Goal: Check status: Check status

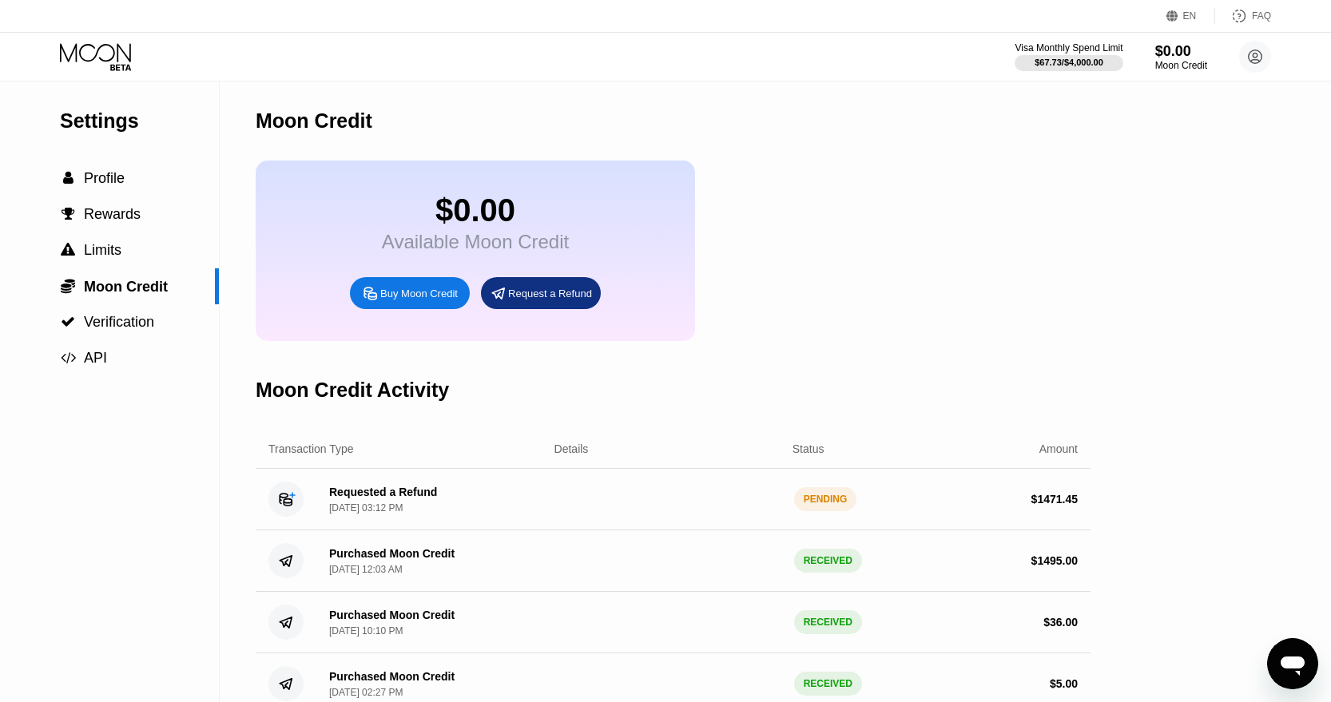
click at [1289, 647] on div "Открыть окно обмена сообщениями" at bounding box center [1293, 664] width 48 height 48
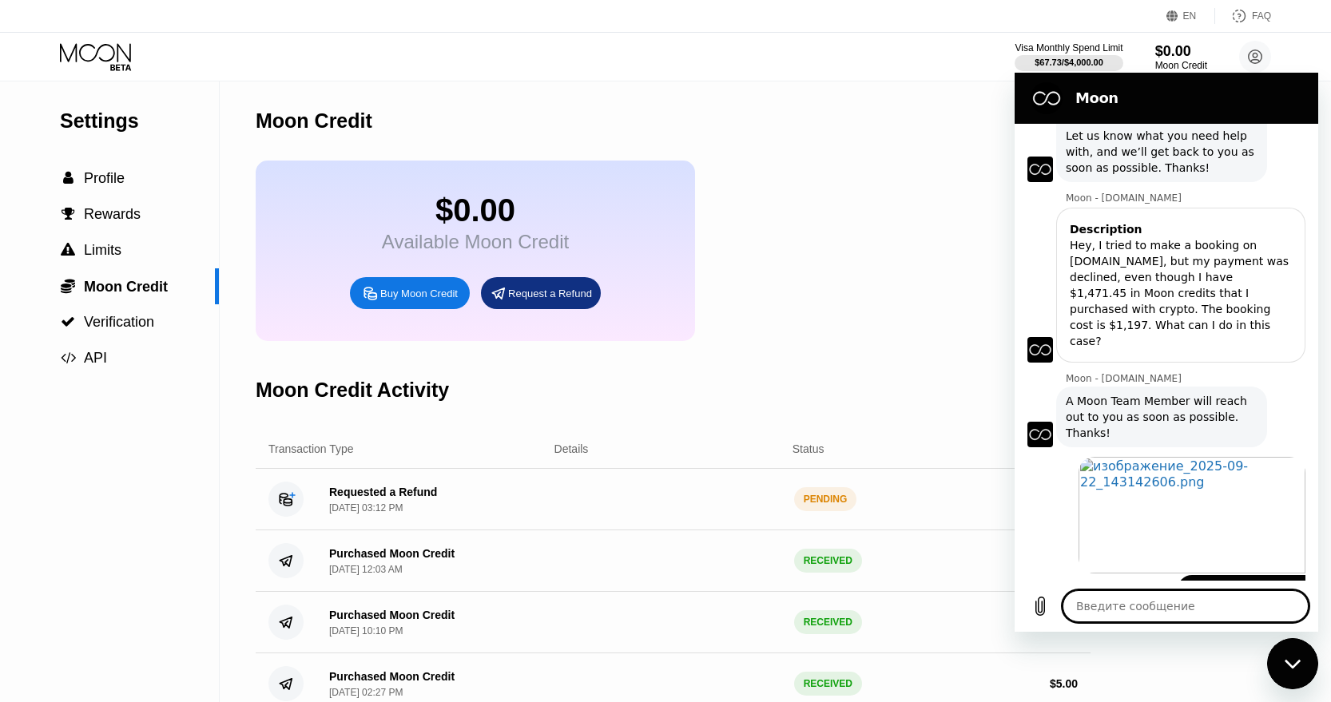
scroll to position [496, 0]
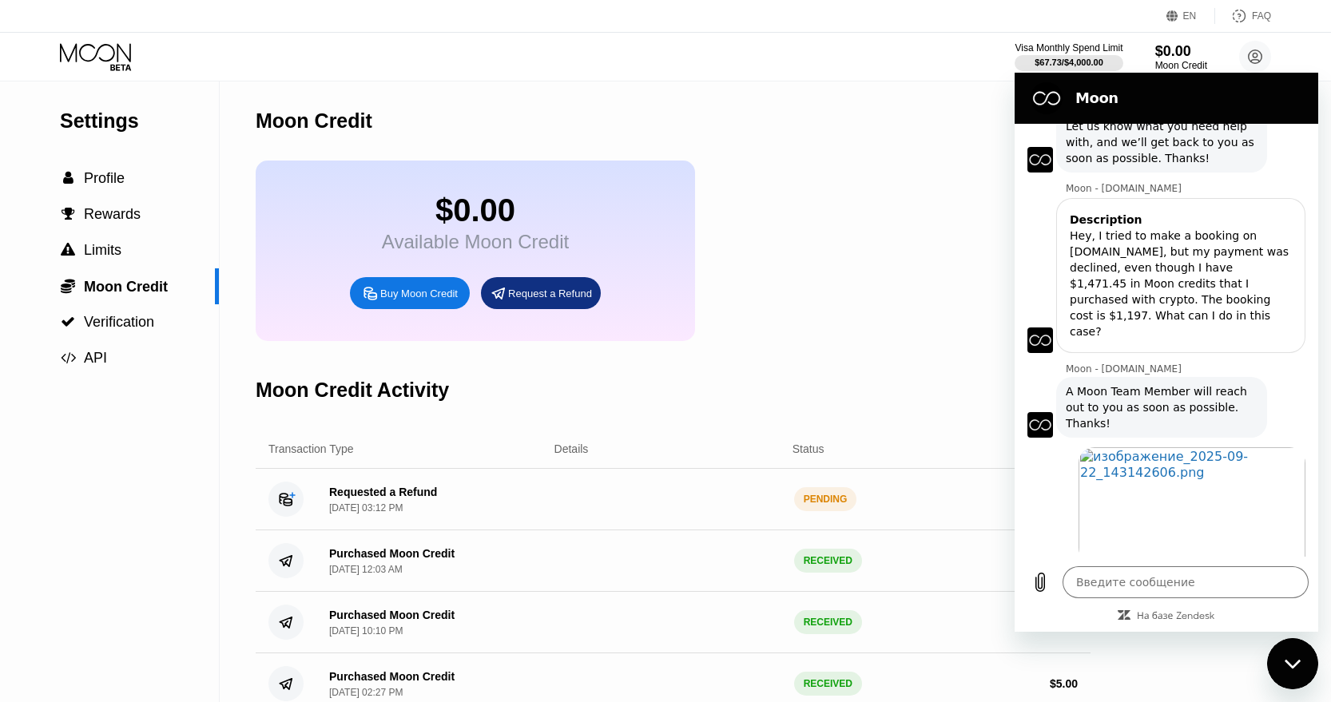
click at [1289, 647] on div "Закрыть окно обмена сообщениями" at bounding box center [1293, 664] width 48 height 48
type textarea "x"
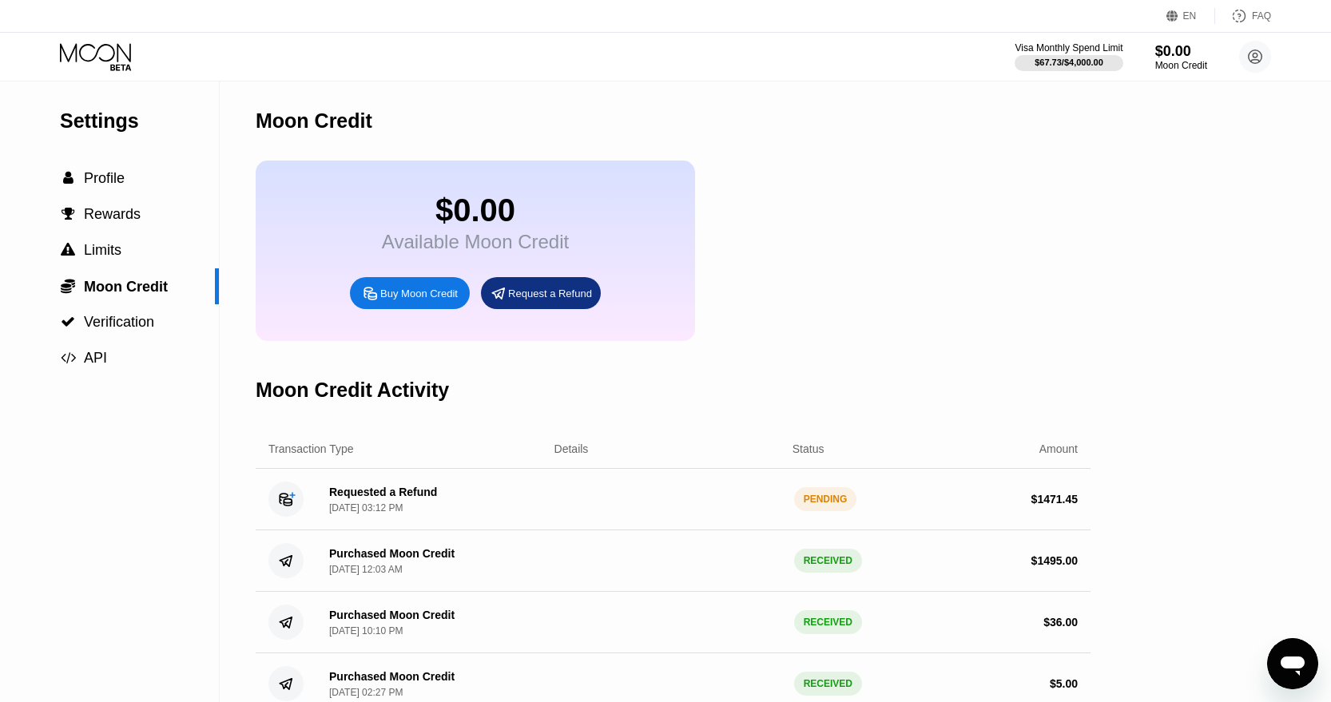
click at [803, 436] on div "Transaction Type Details Status Amount" at bounding box center [673, 449] width 835 height 39
type textarea "x"
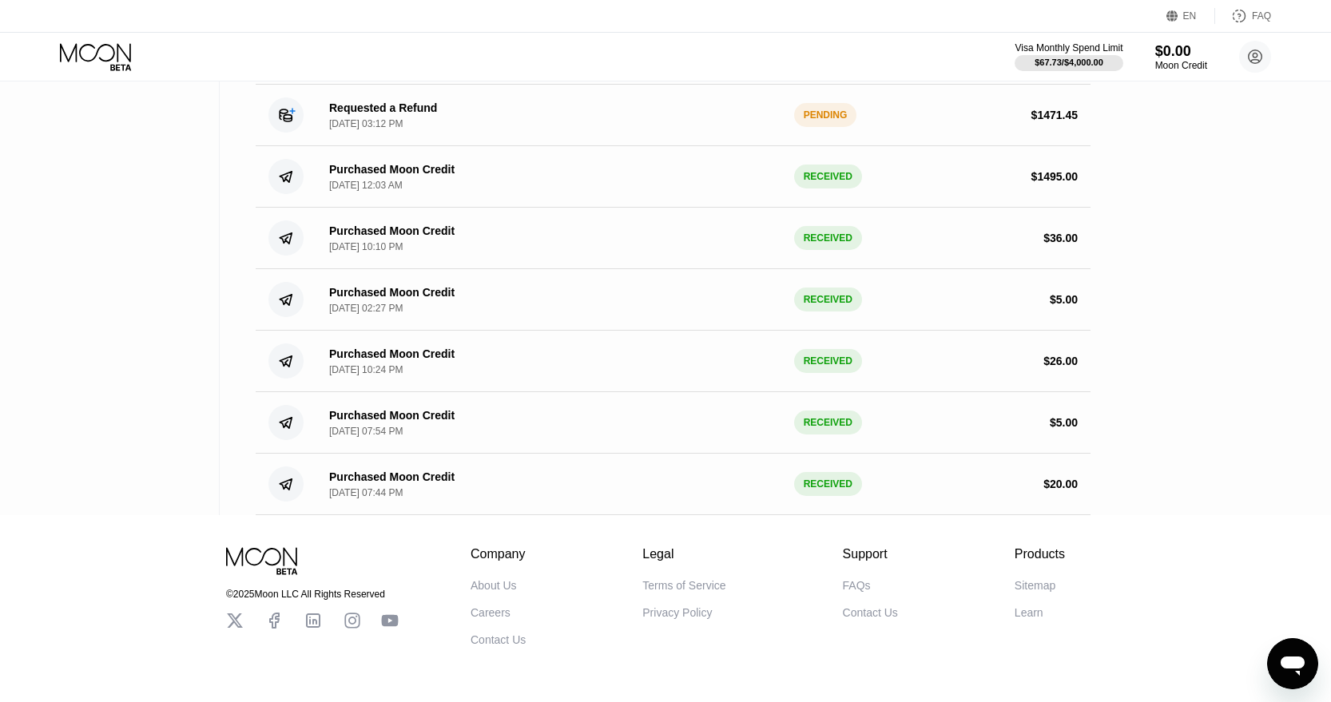
scroll to position [435, 0]
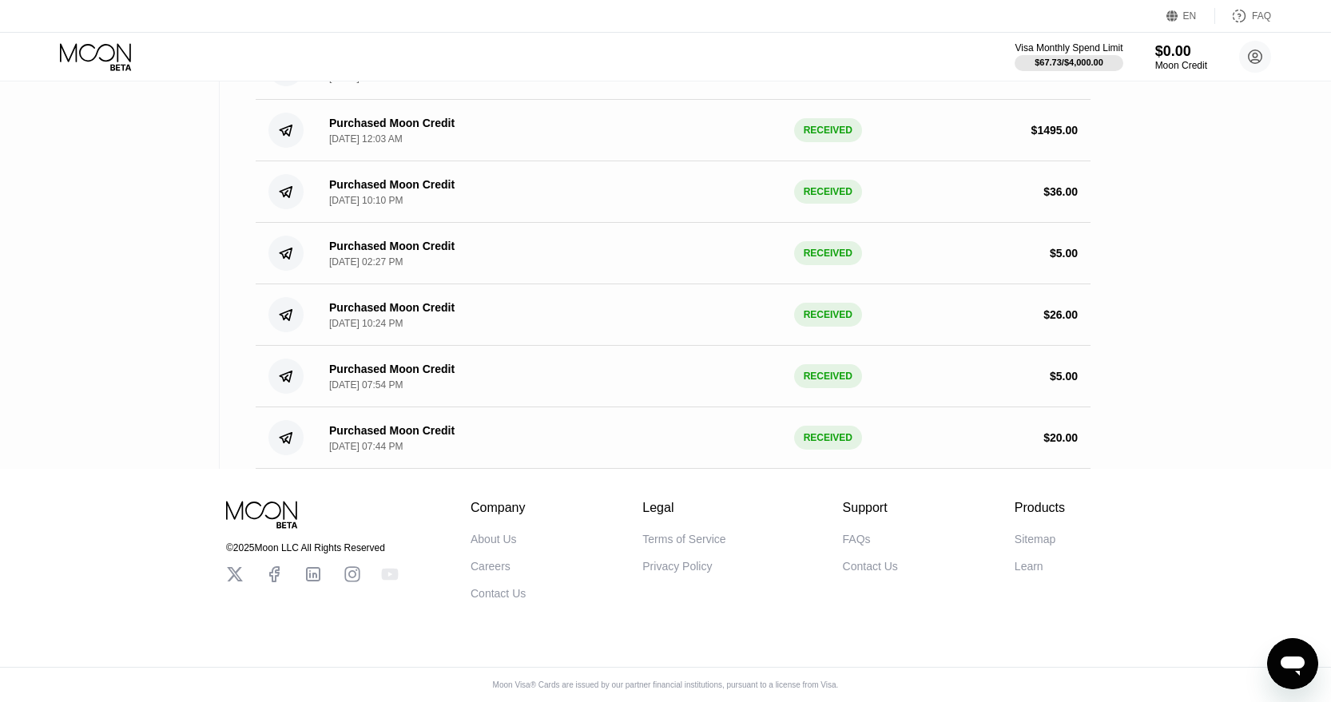
click at [395, 581] on icon at bounding box center [390, 575] width 17 height 12
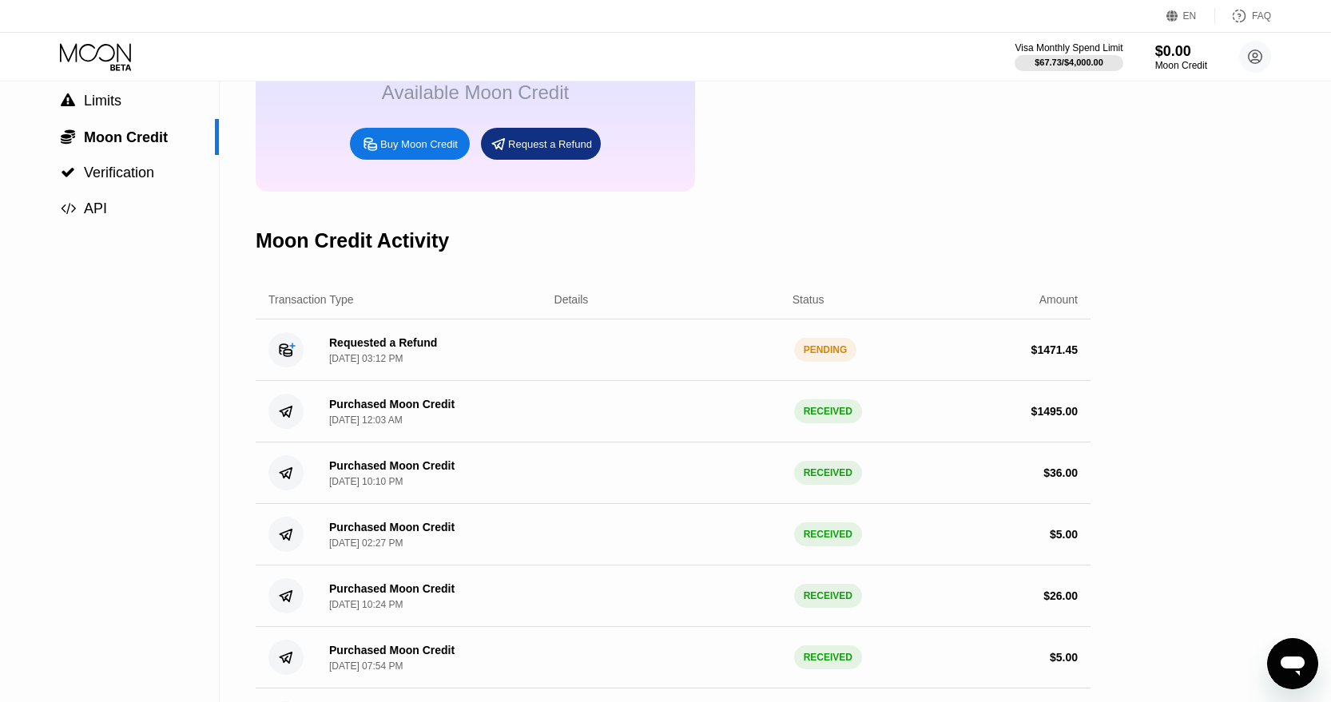
scroll to position [0, 0]
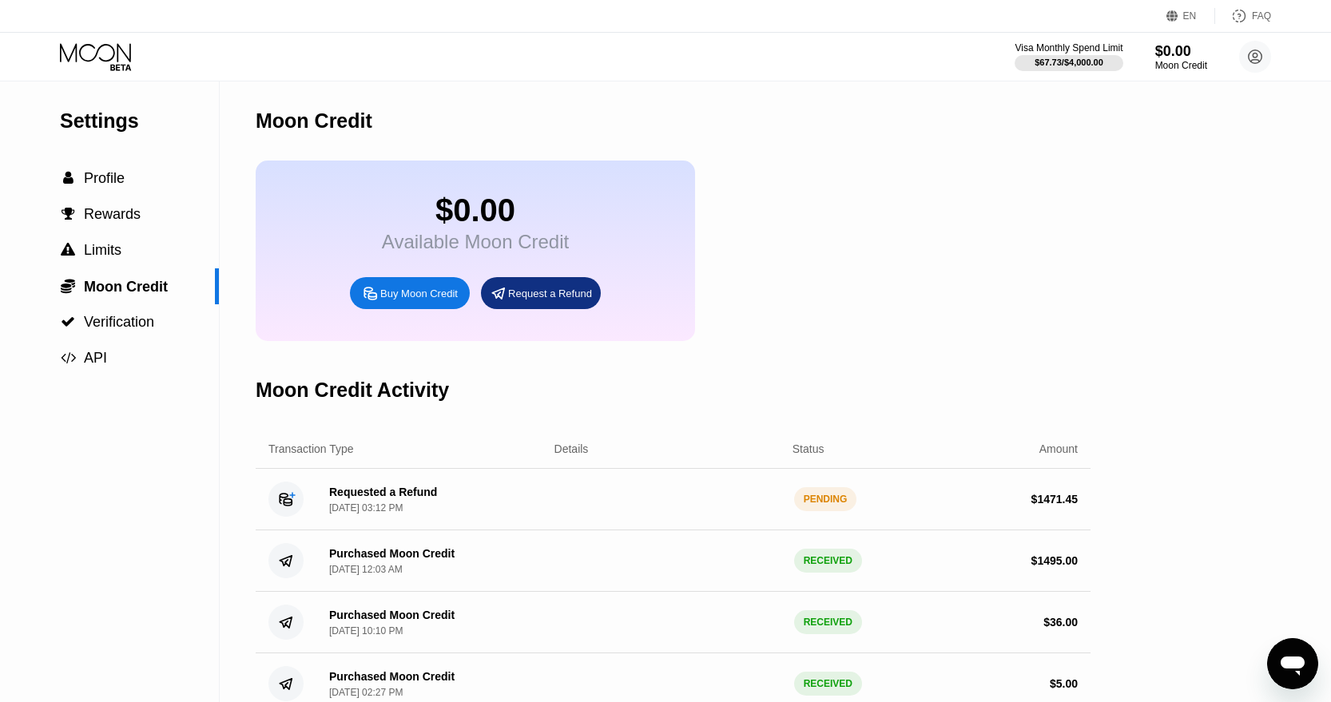
click at [1280, 663] on icon "Открыть окно обмена сообщениями" at bounding box center [1292, 664] width 29 height 29
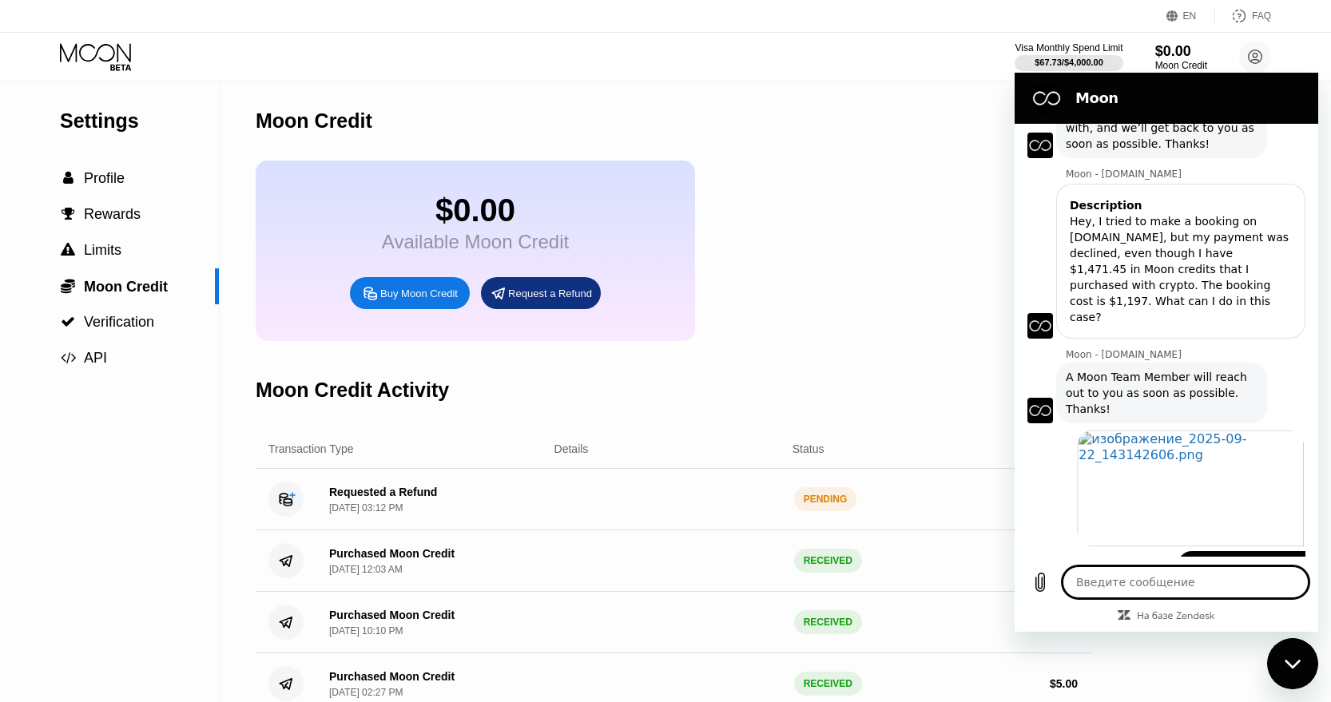
scroll to position [520, 0]
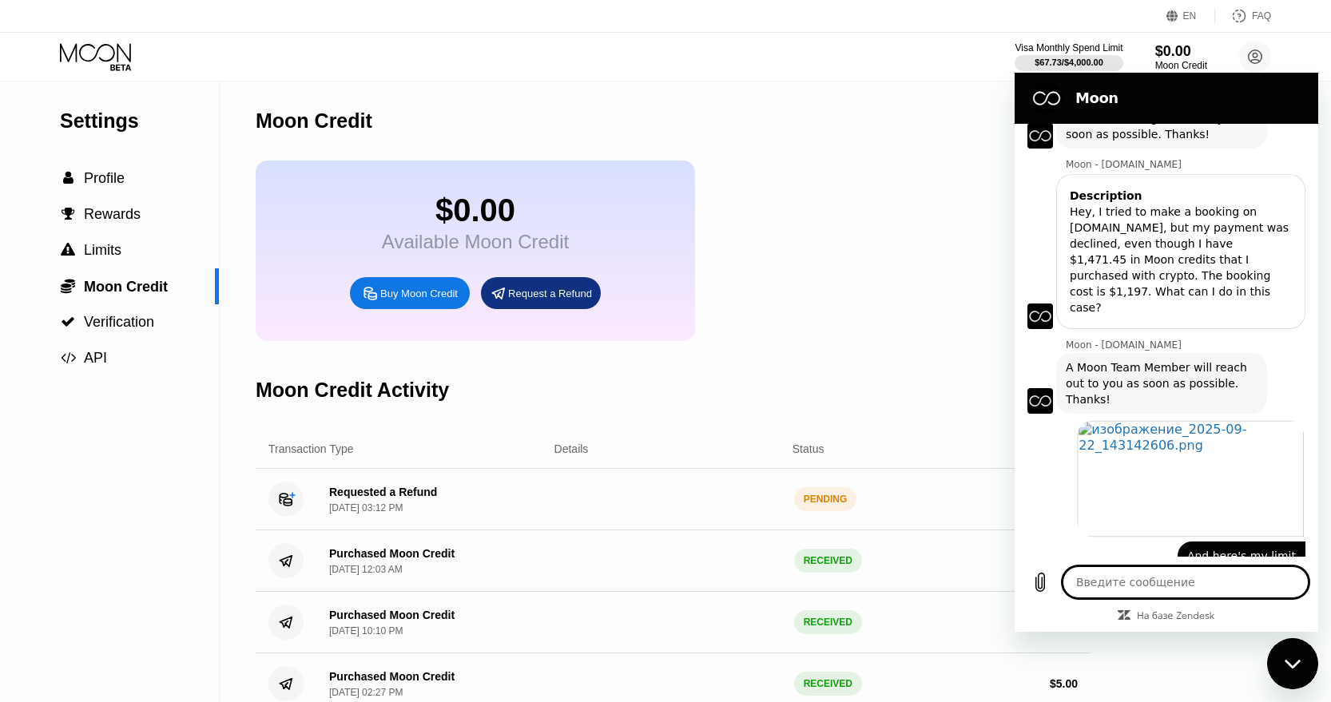
click at [1278, 664] on div "Закрыть окно обмена сообщениями" at bounding box center [1293, 664] width 48 height 48
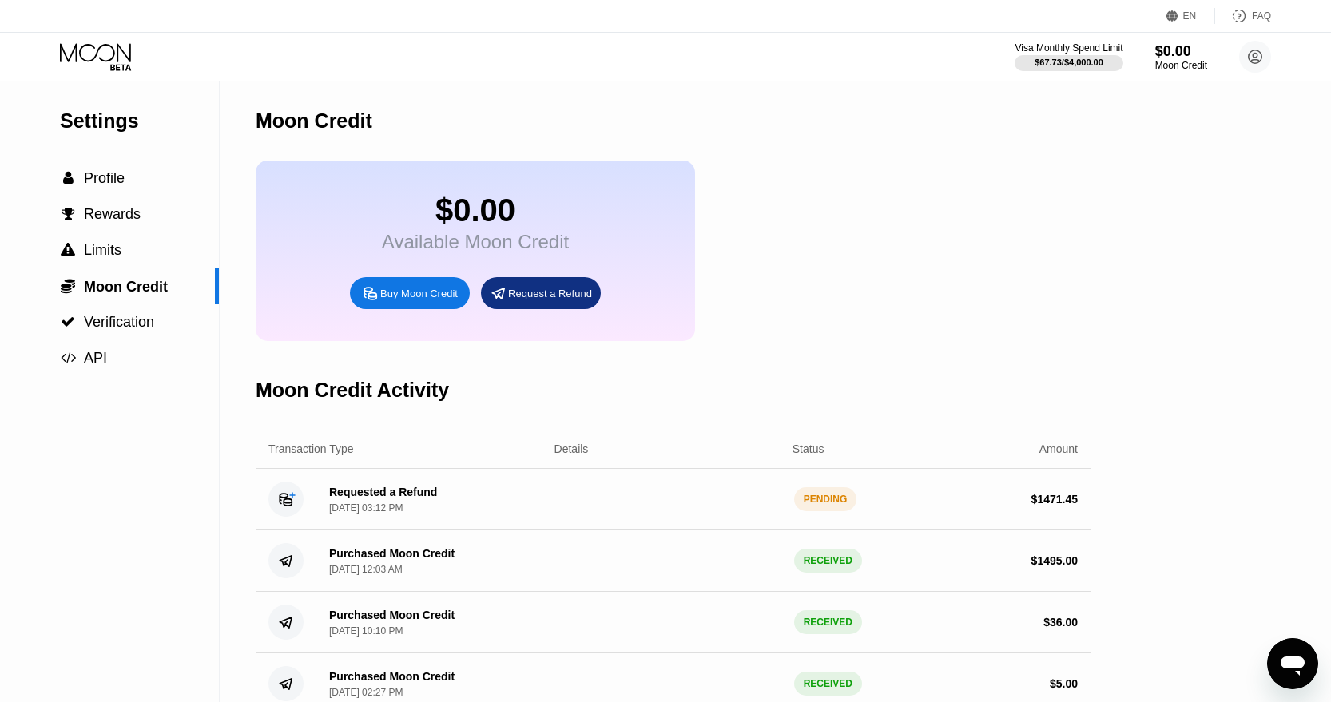
click at [624, 474] on div "Requested a Refund Sep 22, 2025, 03:12 PM PENDING $ 1471.45" at bounding box center [673, 500] width 835 height 62
type textarea "x"
